Goal: Information Seeking & Learning: Learn about a topic

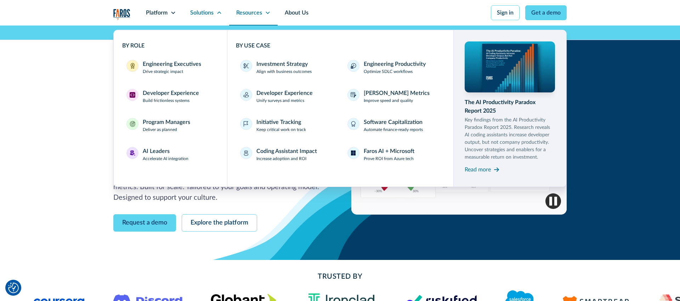
click at [275, 18] on div "Resources" at bounding box center [253, 13] width 49 height 26
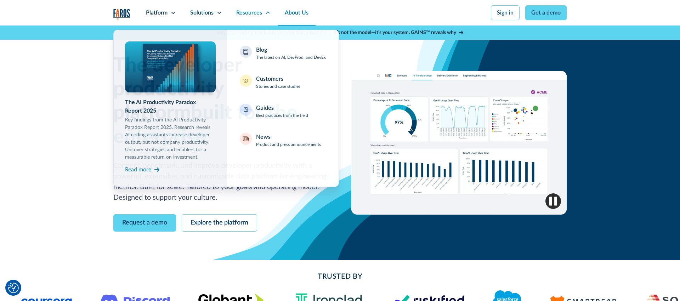
click at [297, 15] on link "About Us" at bounding box center [297, 13] width 38 height 26
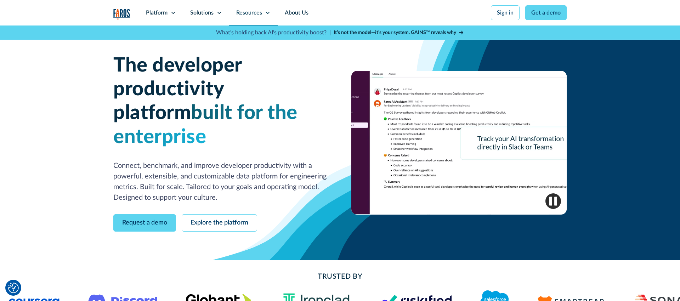
click at [249, 11] on div "Resources" at bounding box center [249, 13] width 26 height 9
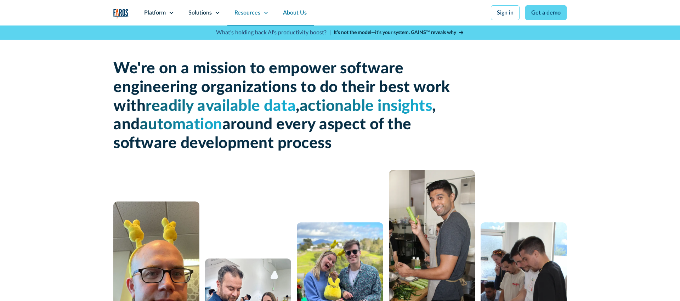
click at [252, 19] on div "Resources" at bounding box center [251, 13] width 49 height 26
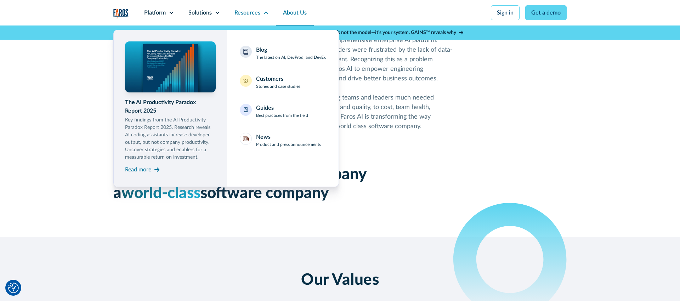
scroll to position [547, 0]
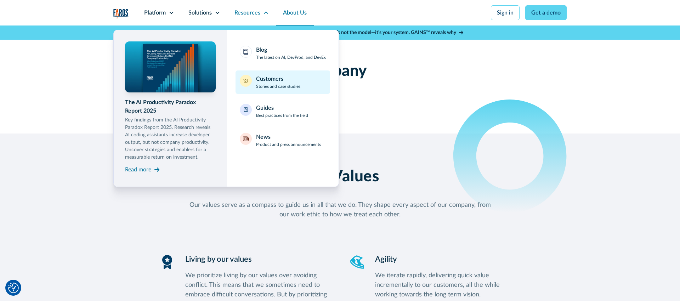
click at [265, 71] on link "Customers Stories and case studies" at bounding box center [283, 82] width 95 height 23
click at [265, 78] on div "Customers" at bounding box center [269, 79] width 27 height 9
